Goal: Communication & Community: Answer question/provide support

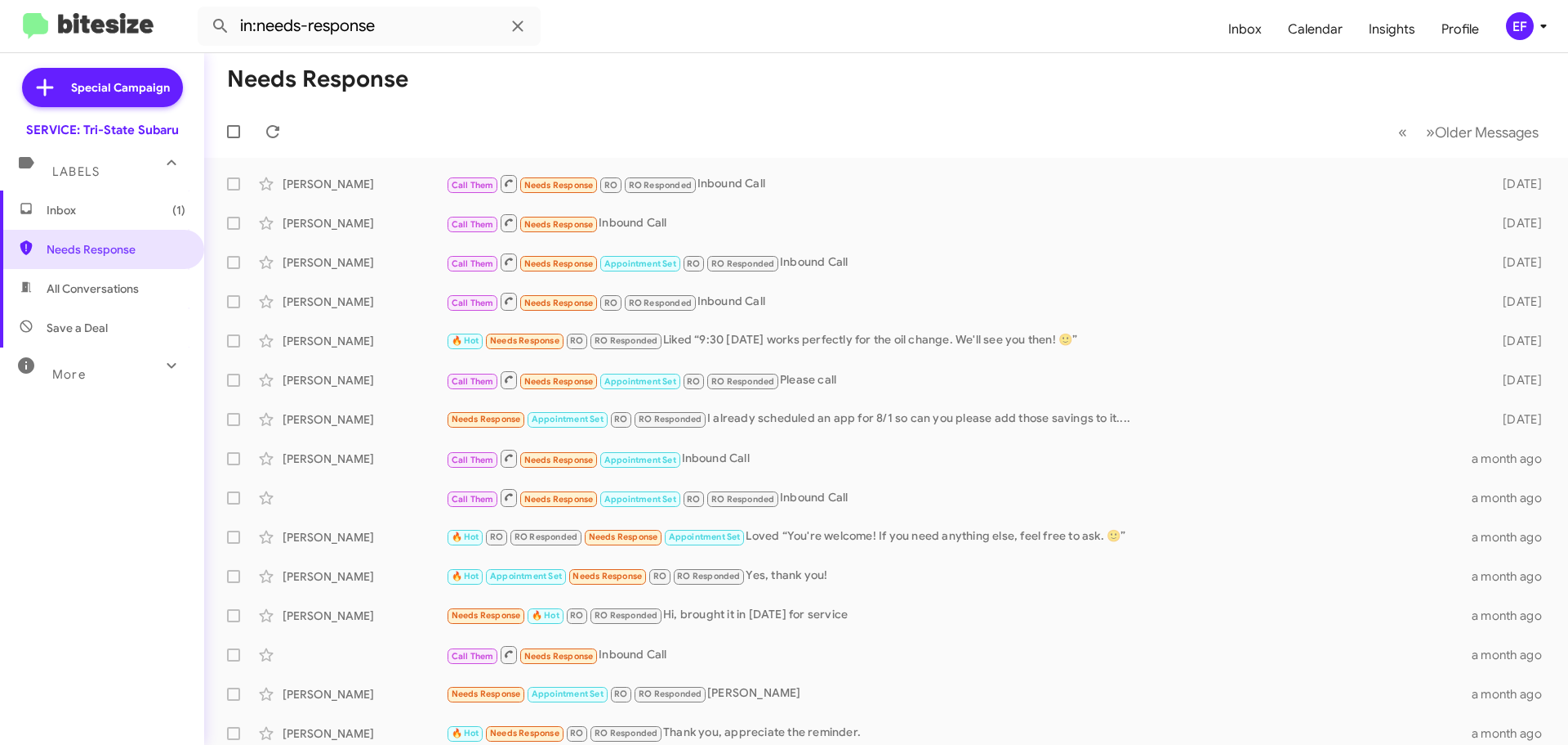
click at [71, 210] on span "Inbox (1)" at bounding box center [116, 210] width 139 height 16
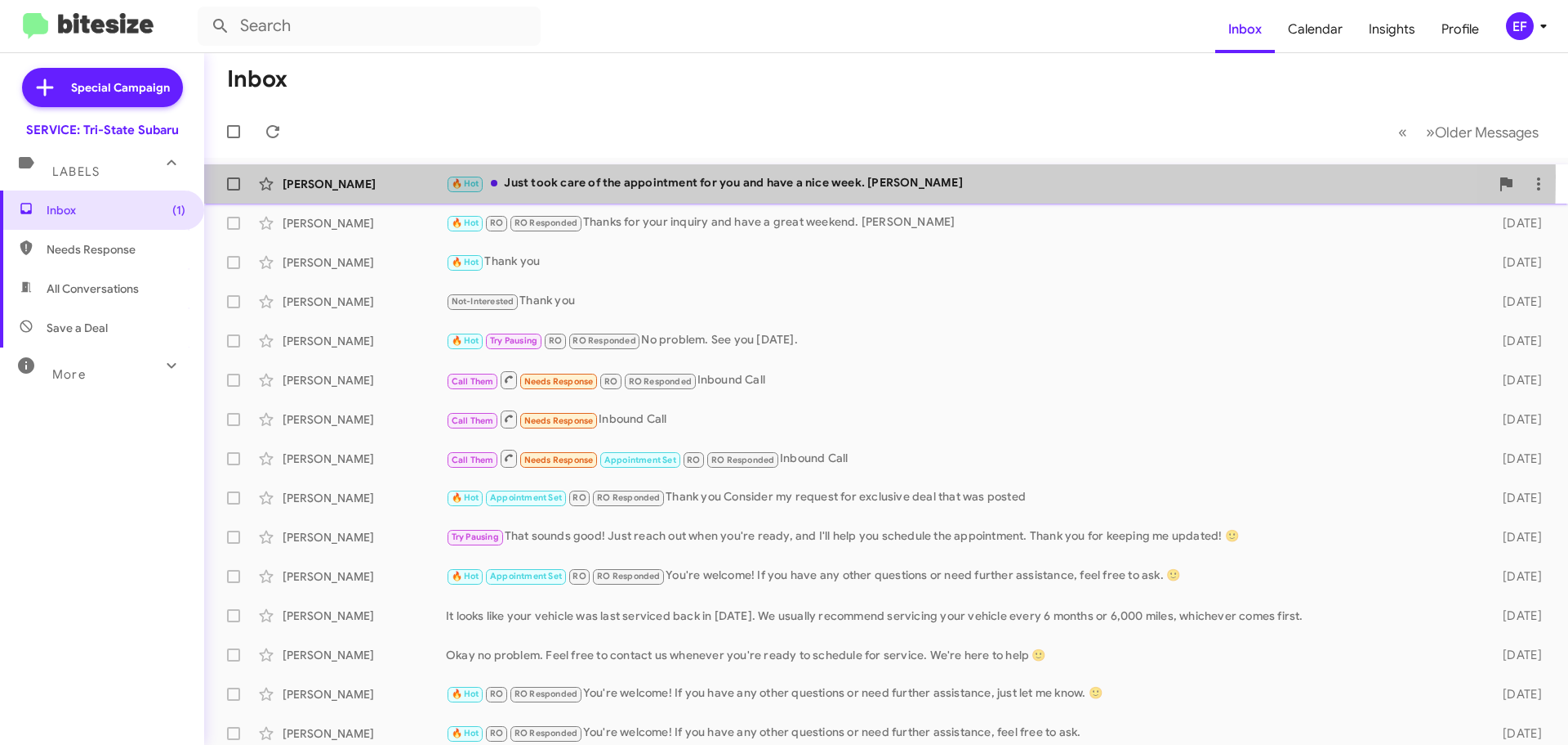
click at [582, 177] on div "🔥 Hot Just took care of the appointment for you and have a nice week. [PERSON_N…" at bounding box center [968, 183] width 1044 height 19
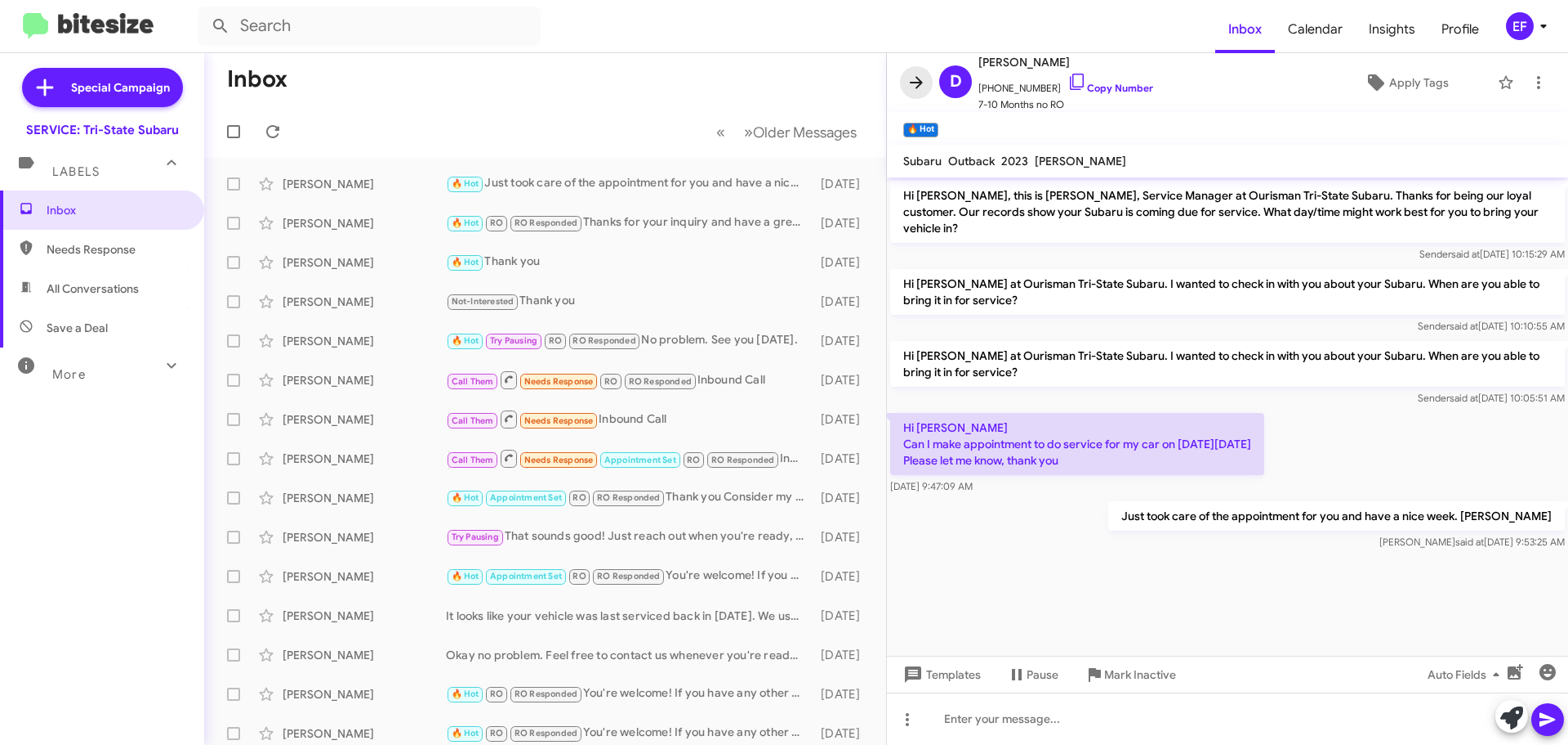
click at [916, 80] on icon at bounding box center [916, 82] width 20 height 20
